Goal: Task Accomplishment & Management: Complete application form

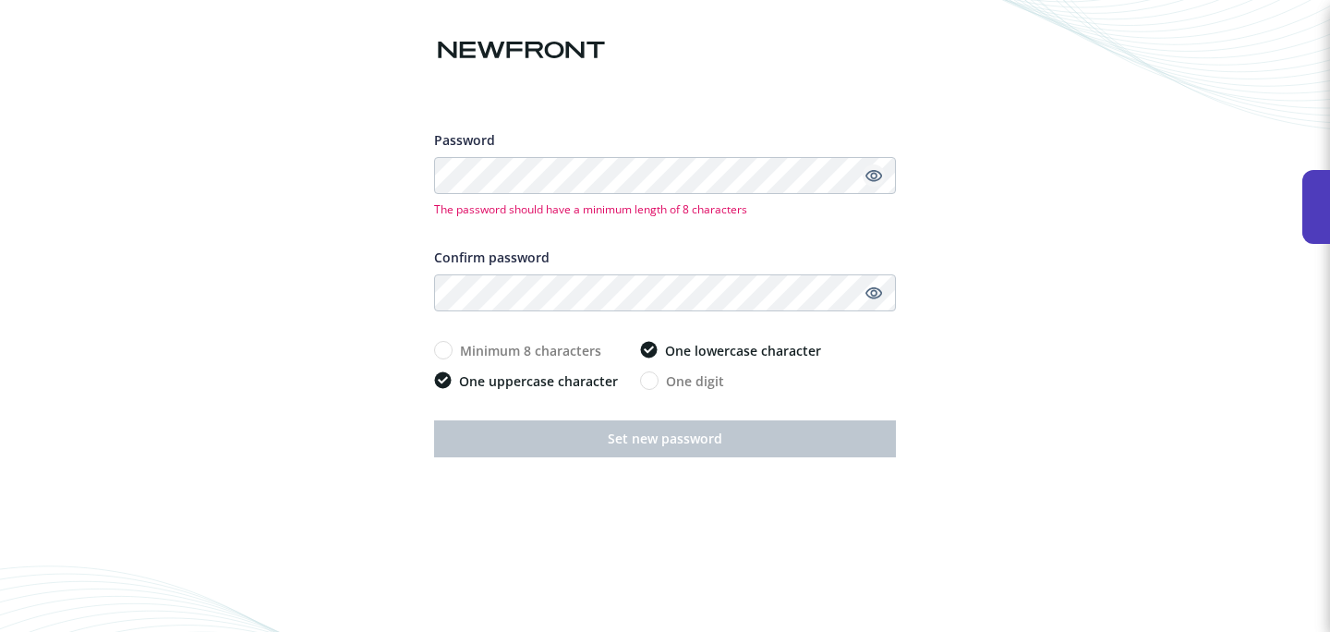
click at [871, 164] on link "Show password" at bounding box center [874, 175] width 22 height 22
click at [690, 198] on div "The password should have a minimum length of 8 characters" at bounding box center [665, 187] width 462 height 60
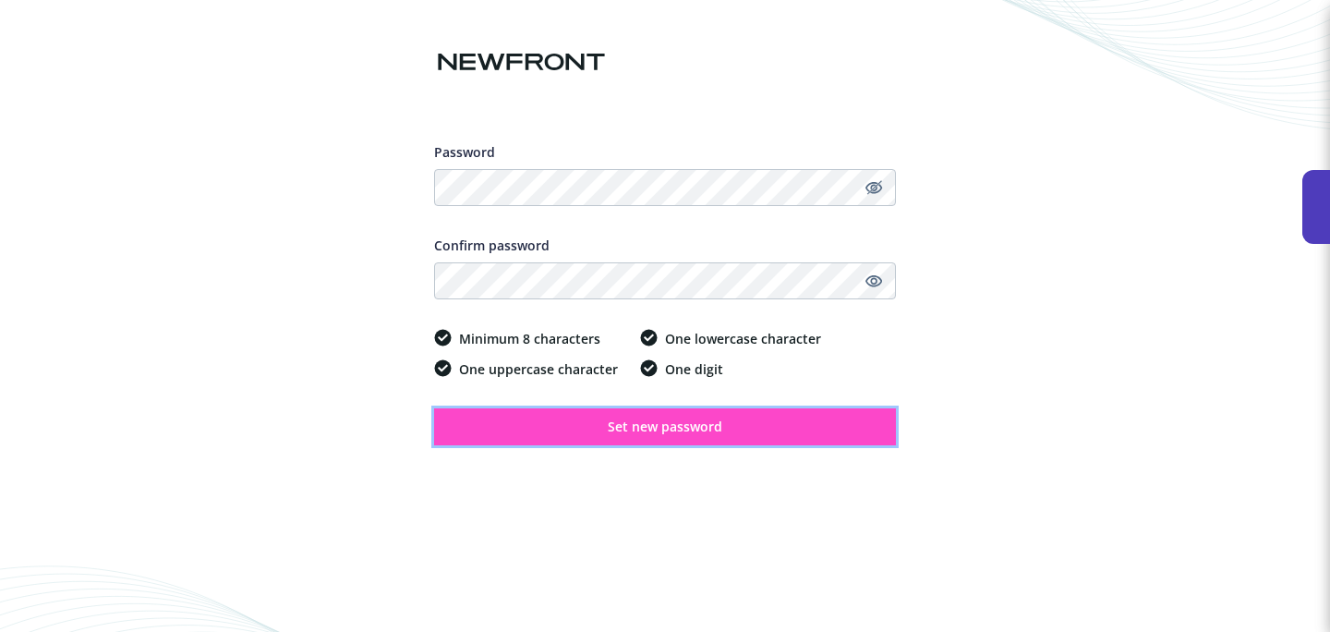
click at [672, 436] on button "Set new password" at bounding box center [665, 426] width 462 height 37
